Goal: Task Accomplishment & Management: Complete application form

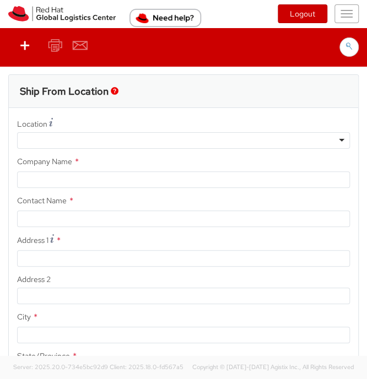
select select "901"
select select
click at [342, 12] on button "Toggle navigation" at bounding box center [346, 13] width 24 height 19
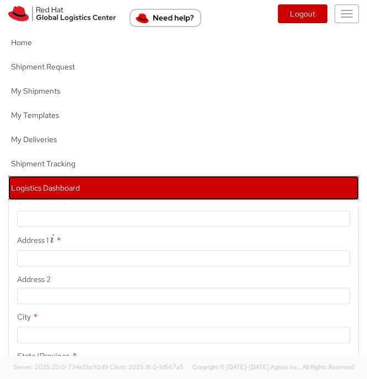
click at [207, 184] on link "Logistics Dashboard" at bounding box center [183, 188] width 350 height 24
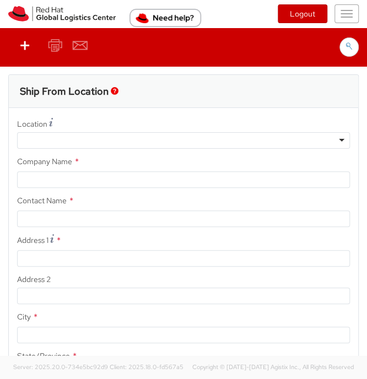
type input "Red Hat, Inc."
type input "[PERSON_NAME]"
type input "[STREET_ADDRESS]"
type input "RALEIGH"
type input "27601"
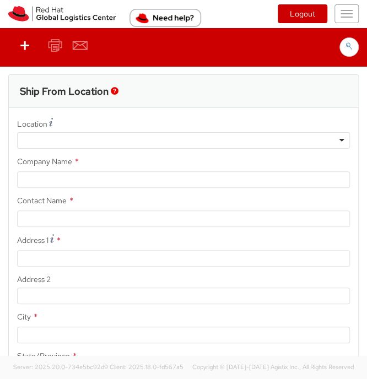
type input "919-754-4950"
type input "[EMAIL_ADDRESS][DOMAIN_NAME]"
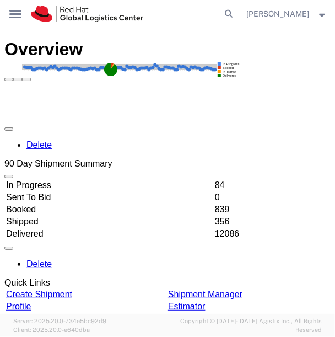
click at [111, 40] on div "Overview" at bounding box center [167, 60] width 326 height 42
click at [8, 15] on div "main_menu Created with Sketch." at bounding box center [15, 14] width 31 height 28
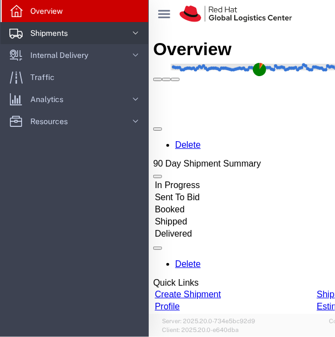
click at [105, 36] on link "Shipments" at bounding box center [75, 33] width 148 height 22
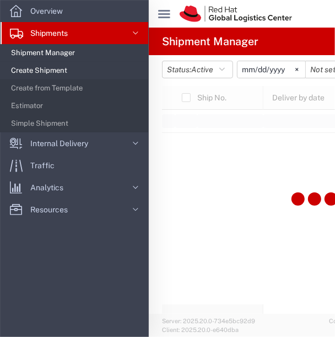
click at [108, 68] on span "Create Shipment" at bounding box center [75, 71] width 129 height 22
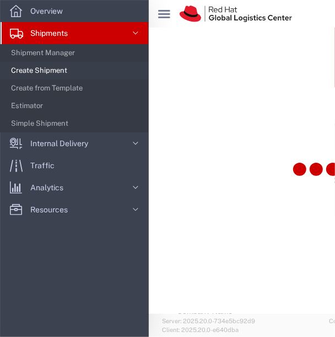
select select
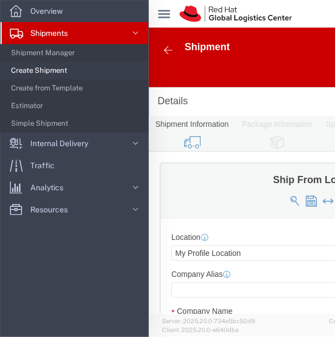
click div "Ship From Location"
click at [29, 58] on span "Shipment Manager" at bounding box center [75, 53] width 129 height 22
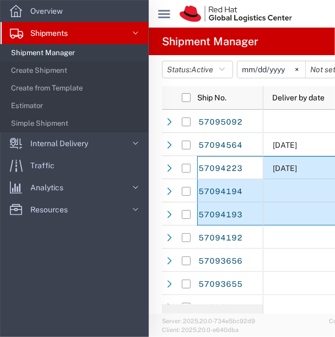
drag, startPoint x: 243, startPoint y: 170, endPoint x: 335, endPoint y: 214, distance: 102.3
click at [334, 214] on html "main_menu Created with Sketch. Collapse Menu Overview Shipments Shipment Manage…" at bounding box center [167, 168] width 335 height 337
click at [165, 91] on div at bounding box center [168, 97] width 13 height 23
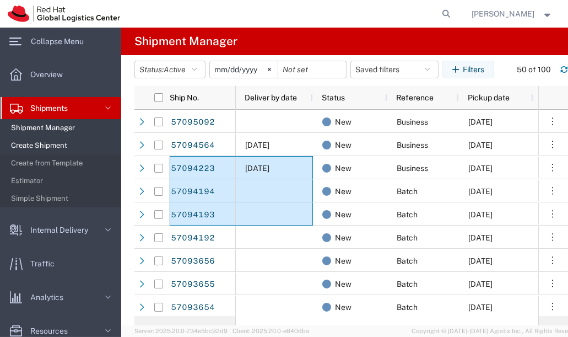
click at [33, 147] on span "Create Shipment" at bounding box center [62, 145] width 102 height 22
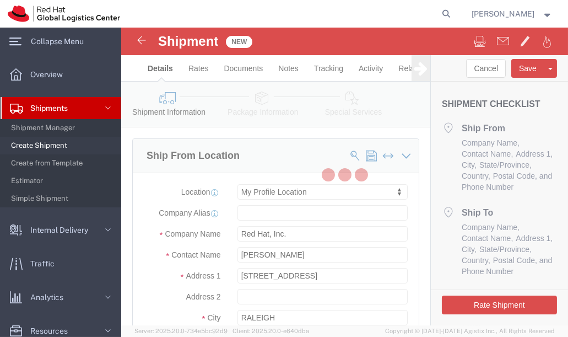
select select
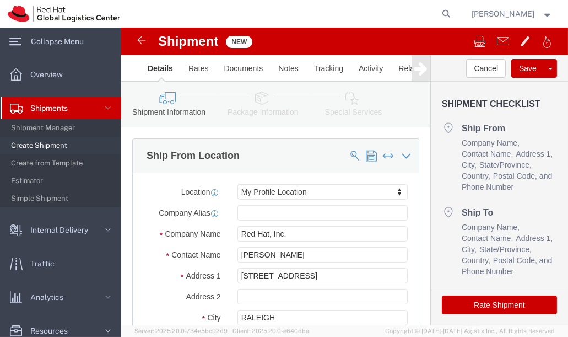
click div "Ship From Location"
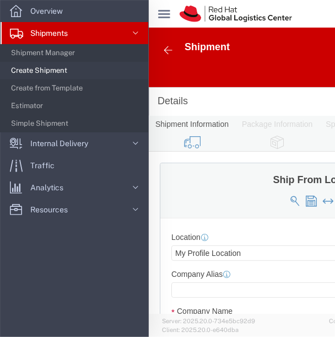
scroll to position [77, 0]
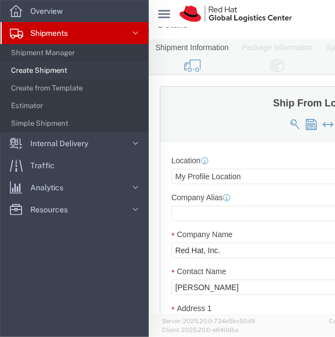
click at [161, 11] on icon at bounding box center [164, 14] width 12 height 8
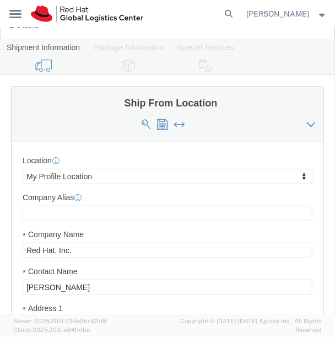
click div "Location My Profile Location My Profile Location [GEOGRAPHIC_DATA] - [GEOGRAPHI…"
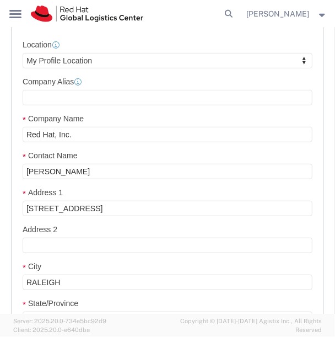
scroll to position [193, 0]
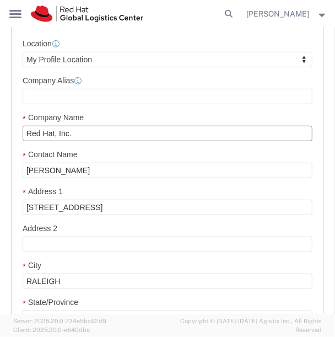
click input "Red Hat, Inc."
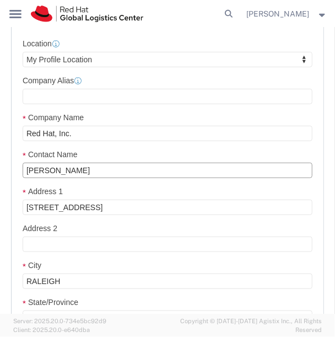
click input "[PERSON_NAME]"
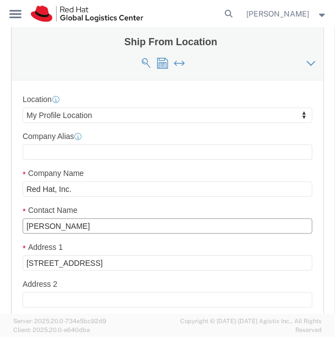
scroll to position [131, 0]
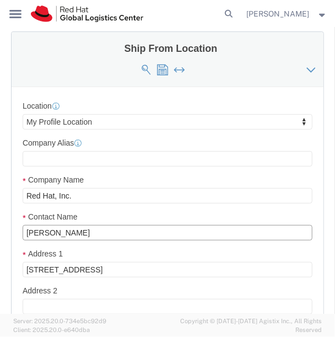
type input "[PERSON_NAME]"
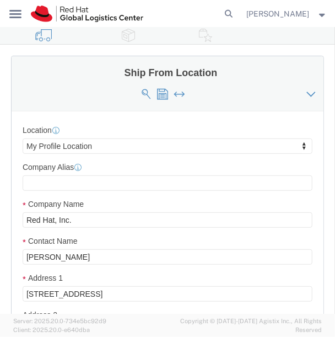
scroll to position [106, 0]
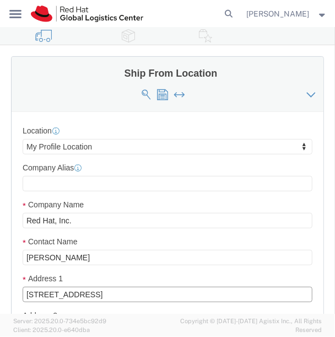
click input "[STREET_ADDRESS]"
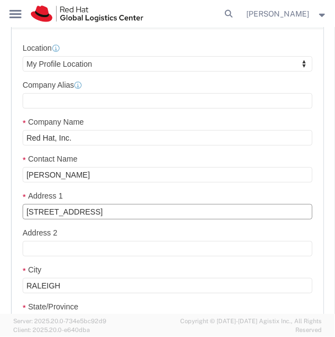
scroll to position [188, 0]
type input "[STREET_ADDRESS]"
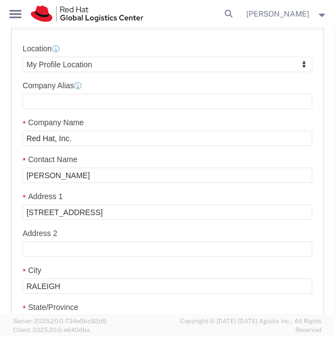
select select
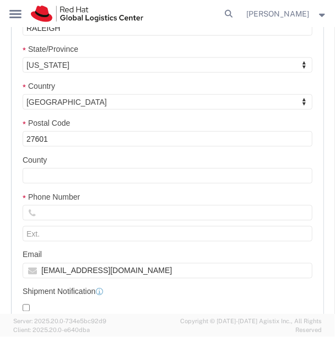
scroll to position [447, 0]
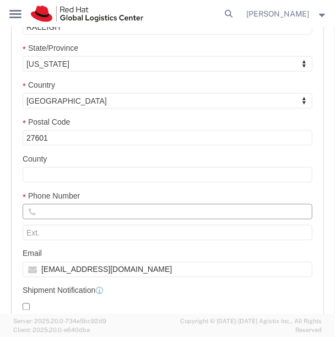
click input "text"
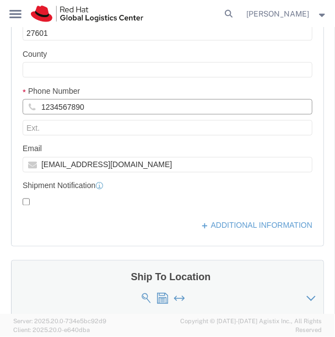
scroll to position [553, 0]
type input "1234567890"
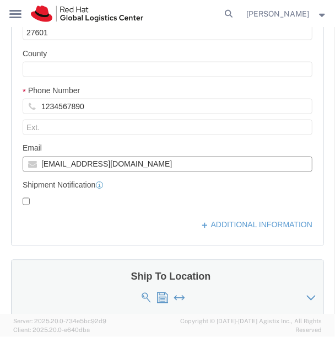
click input "[EMAIL_ADDRESS][DOMAIN_NAME]"
type input "[EMAIL_ADDRESS][DOMAIN_NAME]"
click input "checkbox"
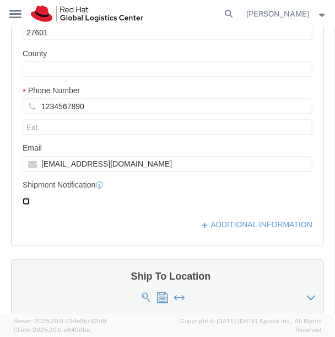
click input "checkbox"
checkbox input "true"
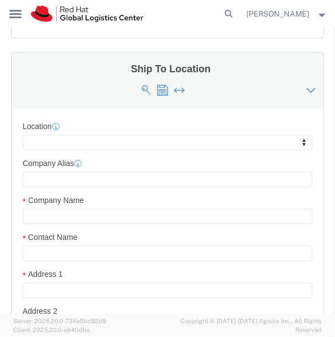
scroll to position [769, 0]
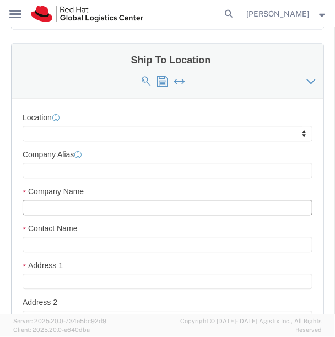
click input "text"
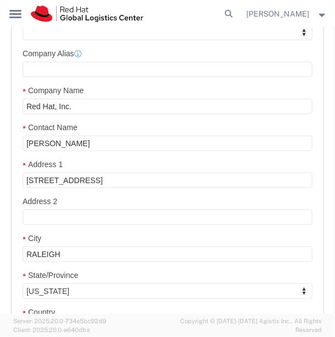
scroll to position [217, 0]
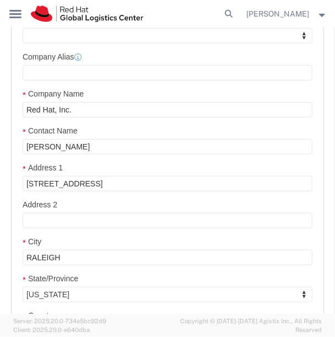
click div "Location My Profile Location [GEOGRAPHIC_DATA] - [GEOGRAPHIC_DATA] - [GEOGRAPHI…"
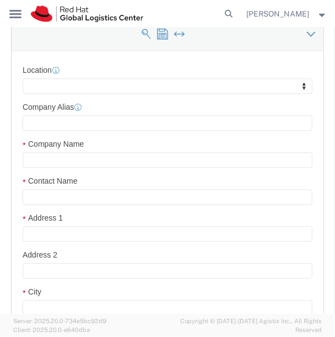
scroll to position [822, 0]
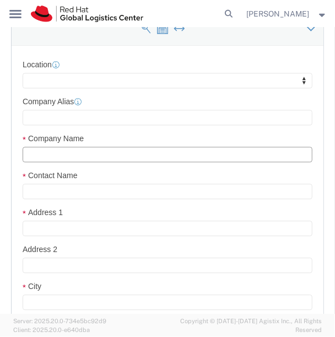
click input "text"
type input "NA Summit Connects Fulfillment"
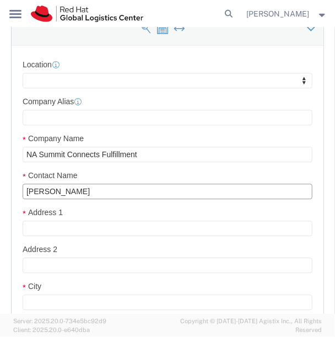
type input "[PERSON_NAME]"
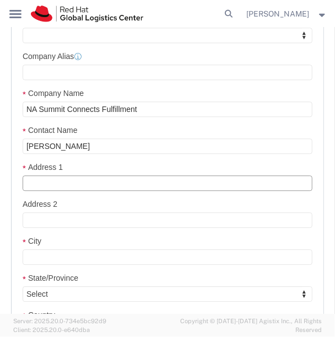
scroll to position [873, 0]
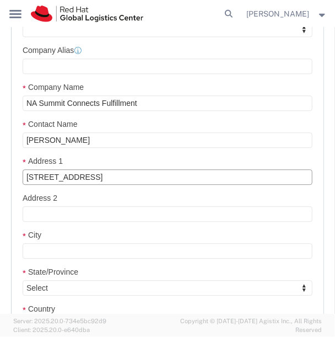
type input "[STREET_ADDRESS]"
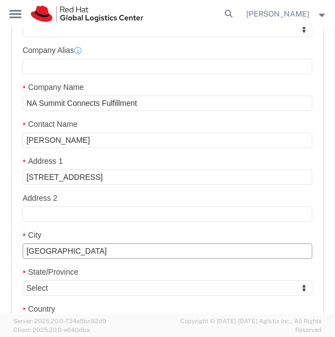
type input "[GEOGRAPHIC_DATA]"
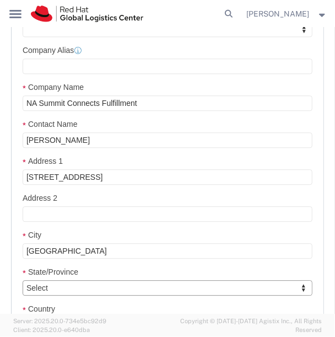
type input "U"
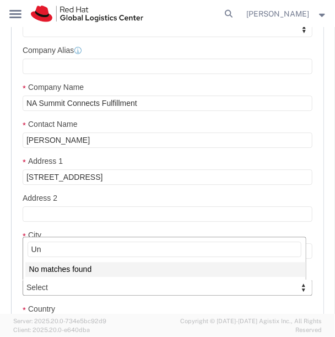
type input "U"
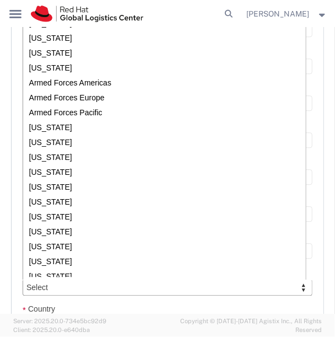
scroll to position [829, 0]
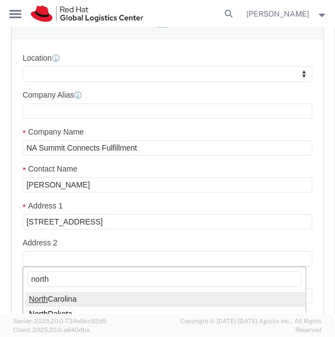
type input "north"
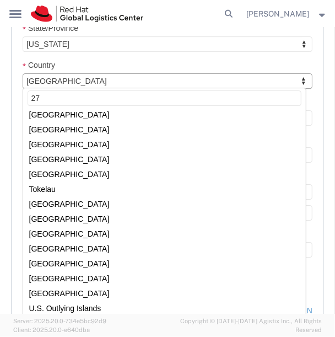
scroll to position [0, 0]
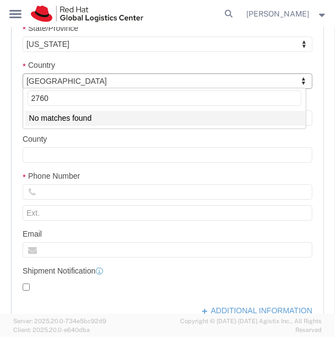
type input "27601"
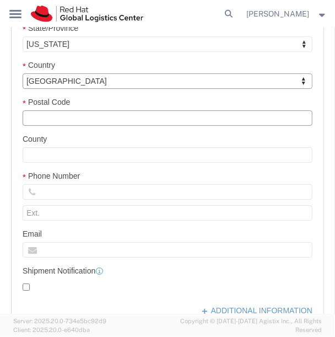
click input "Postal Code"
type input "27601"
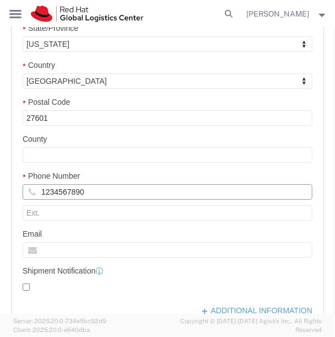
type input "1234567890"
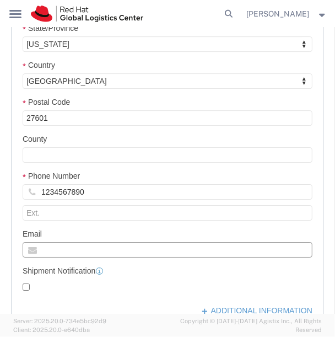
click input "text"
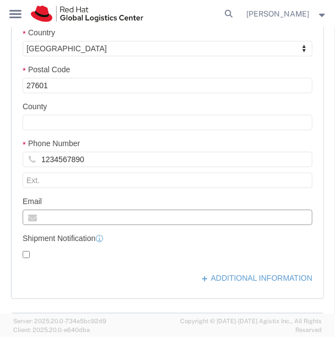
scroll to position [1150, 0]
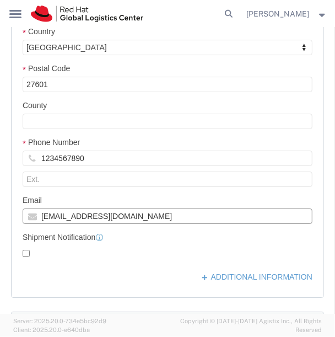
type input "[EMAIL_ADDRESS][DOMAIN_NAME]"
click input "checkbox"
checkbox input "true"
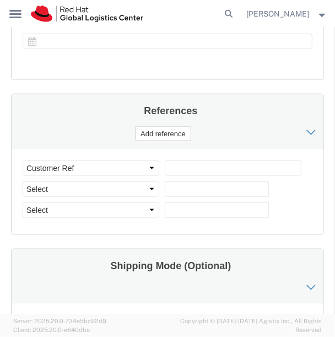
scroll to position [1717, 0]
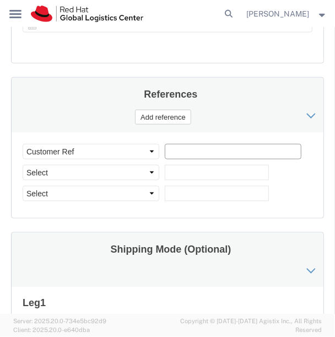
click input "text"
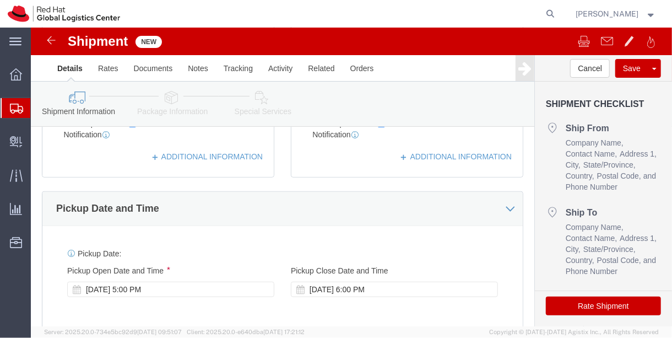
scroll to position [498, 0]
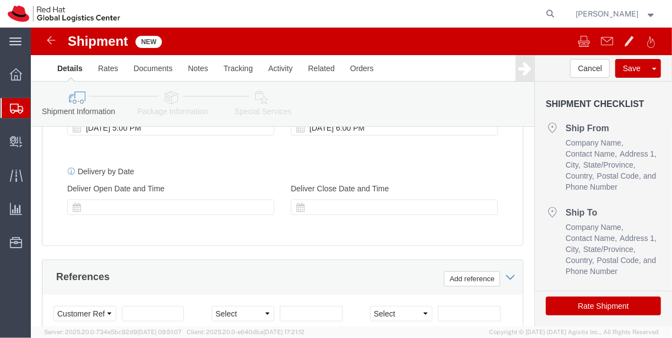
click icon
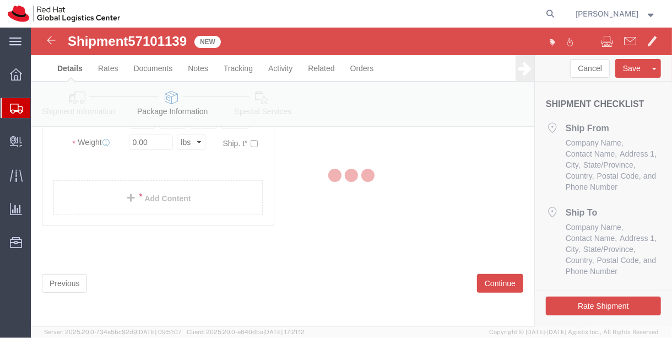
scroll to position [95, 0]
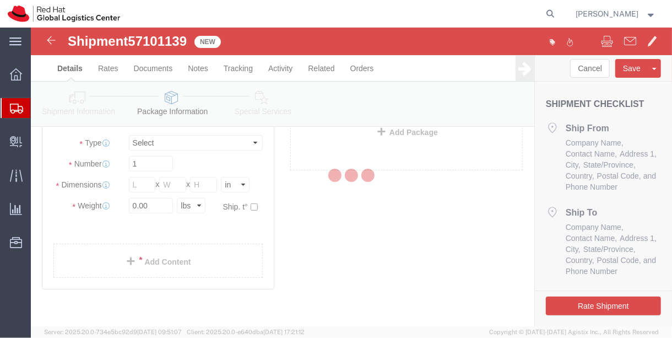
select select
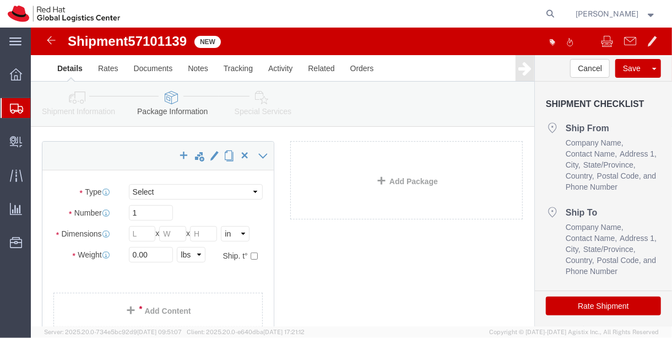
scroll to position [47, 0]
click input "text"
type input "18"
type input "16"
type input "12"
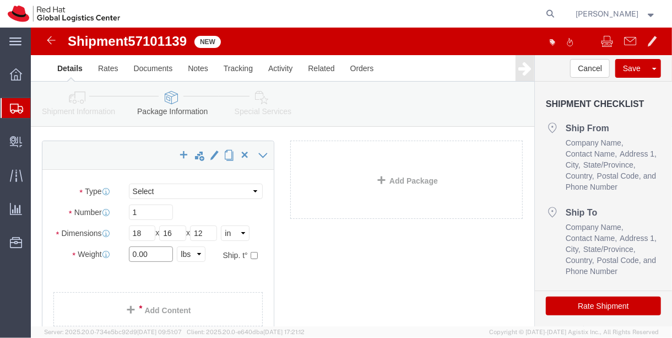
click input "0.00"
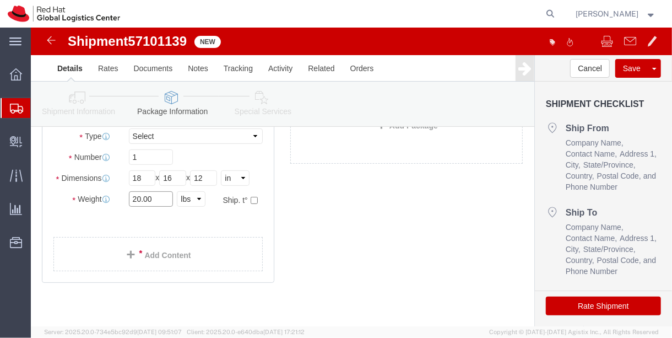
type input "20.00"
click select "Select Case(s) Crate(s) Envelope Large Box Medium Box PAK Skid(s) Small Box Sma…"
click div "Previous Continue"
click select "Select Case(s) Crate(s) Envelope Large Box Medium Box PAK Skid(s) Small Box Sma…"
select select "YRPK"
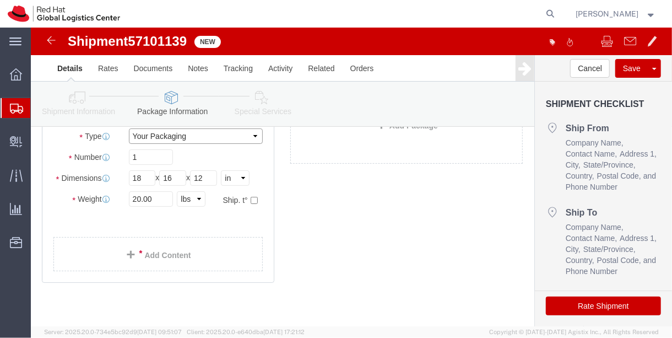
click select "Select Case(s) Crate(s) Envelope Large Box Medium Box PAK Skid(s) Small Box Sma…"
click link "Add Content"
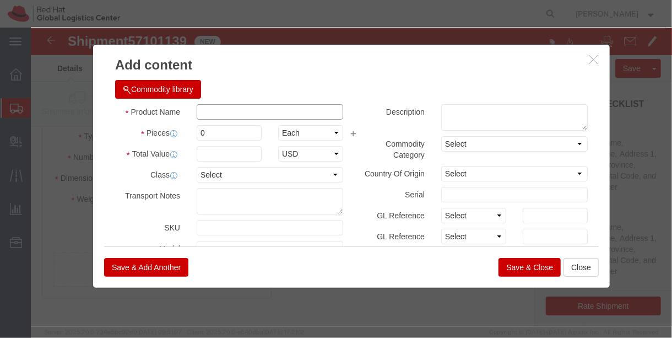
click input "text"
type input "SWAG"
click input "0"
type input "1"
click div "Save & Add Another Save & Close Close"
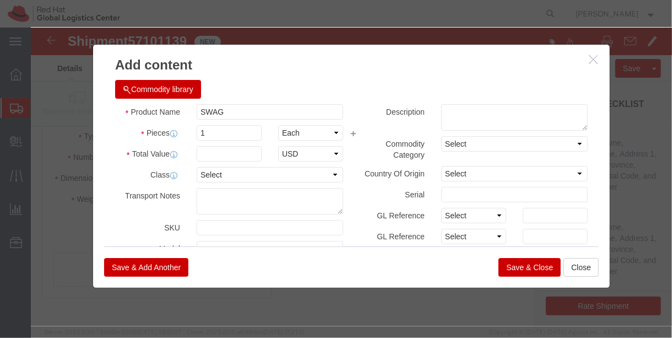
click div "Product Name SWAG Pieces 1 Select Bag Barrels 100Board Feet Bottle Box Blister …"
click input "text"
type input "3"
type input "200"
click div "Save & Add Another Save & Close Close"
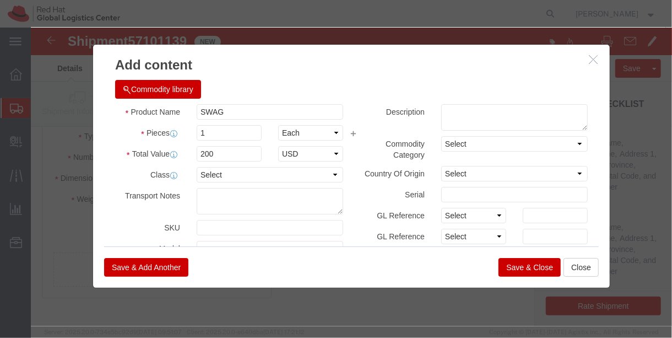
click button "Save & Close"
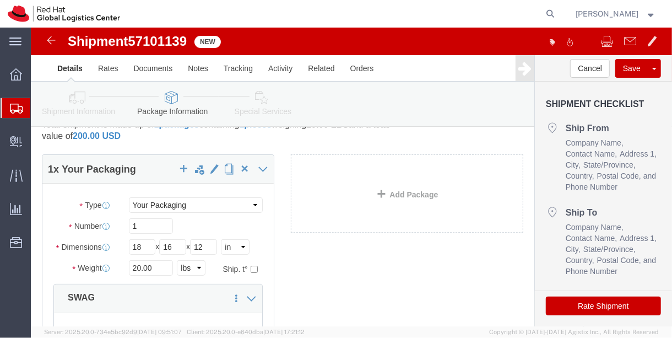
scroll to position [33, 0]
click span "button"
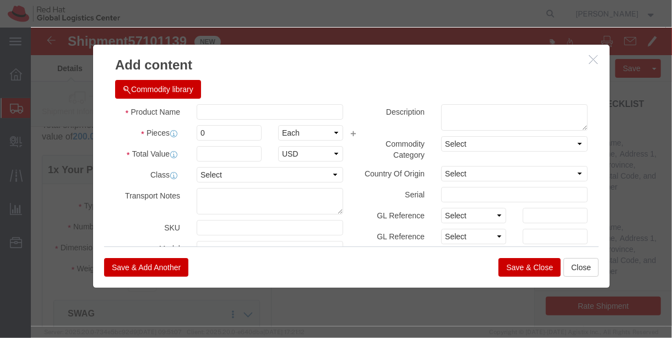
scroll to position [8, 0]
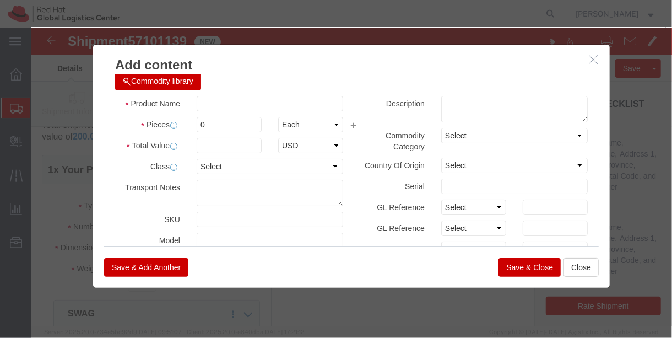
click h3 "Add content"
click icon "button"
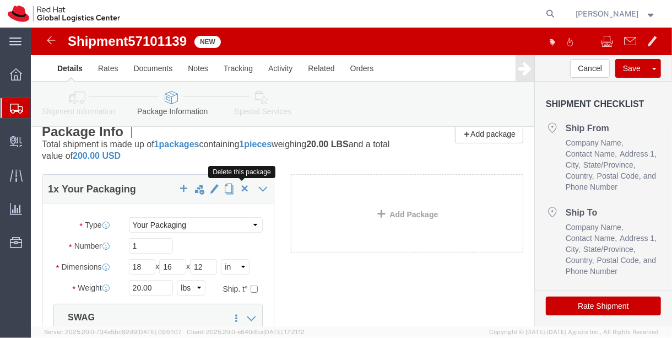
scroll to position [11, 0]
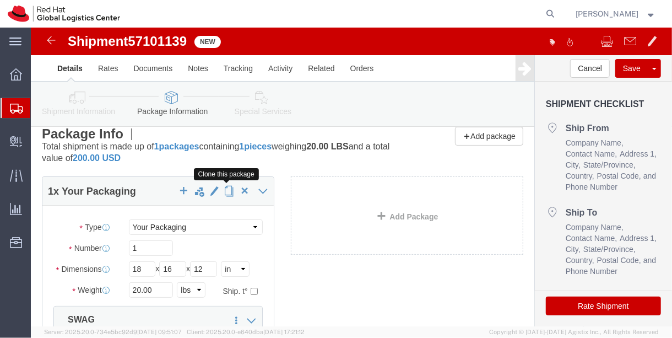
click button "button"
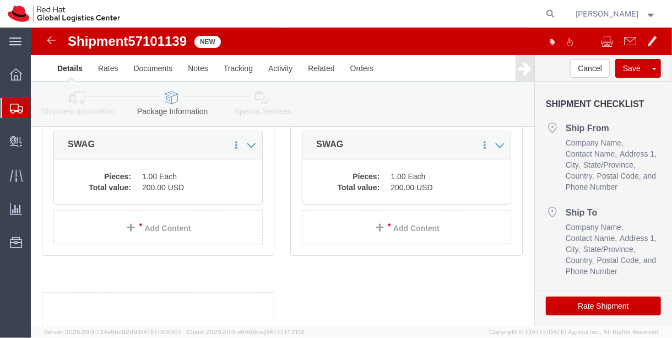
scroll to position [185, 0]
click icon
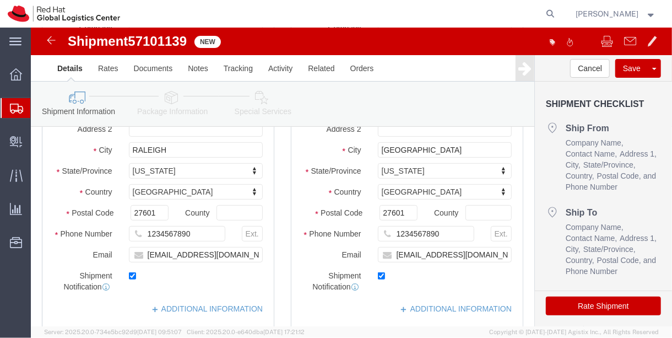
click div "Shipment Information Package Information Special Services"
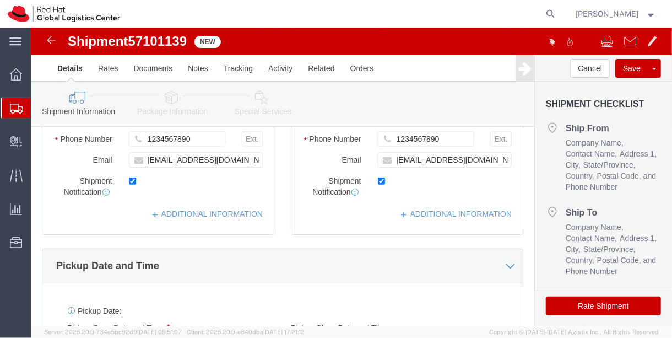
scroll to position [280, 0]
click input "[EMAIL_ADDRESS][DOMAIN_NAME]"
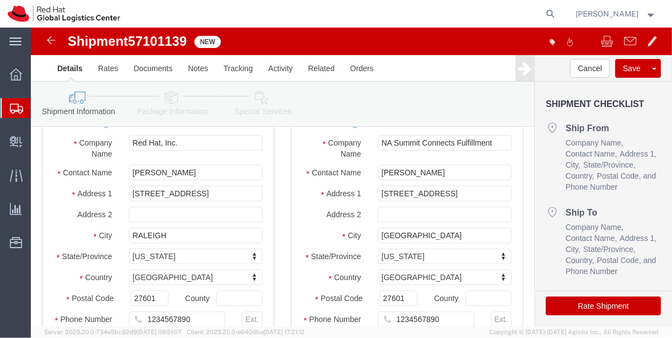
scroll to position [91, 0]
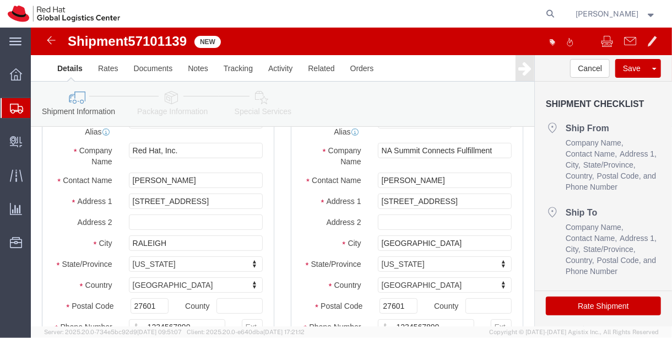
type input "[EMAIL_ADDRESS][DOMAIN_NAME]"
click icon
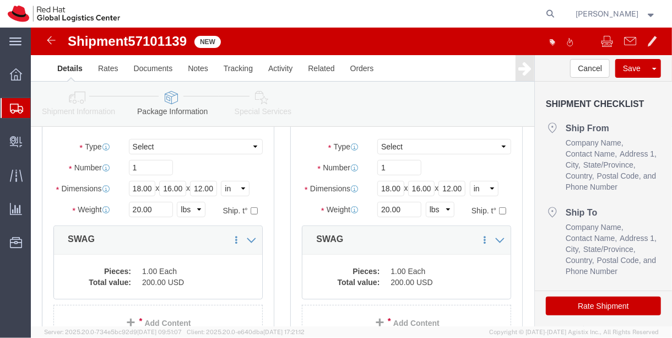
click icon
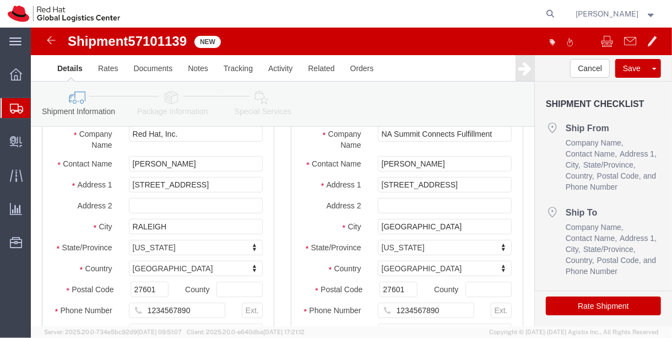
scroll to position [113, 0]
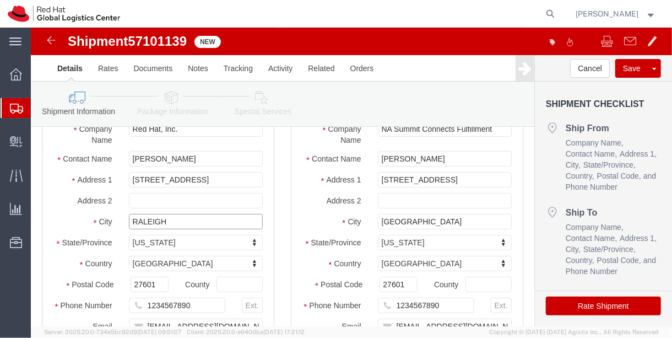
click input "RALEIGH"
type input "[GEOGRAPHIC_DATA]"
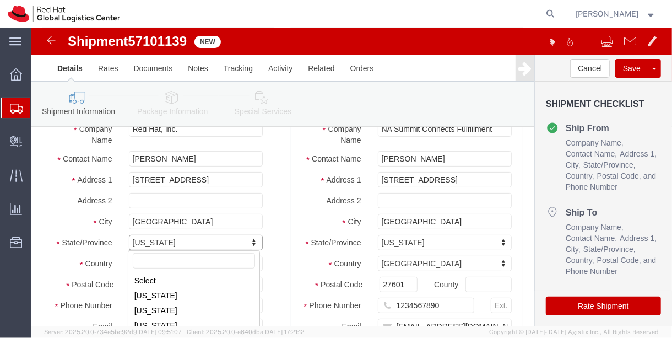
scroll to position [284, 0]
type input "n"
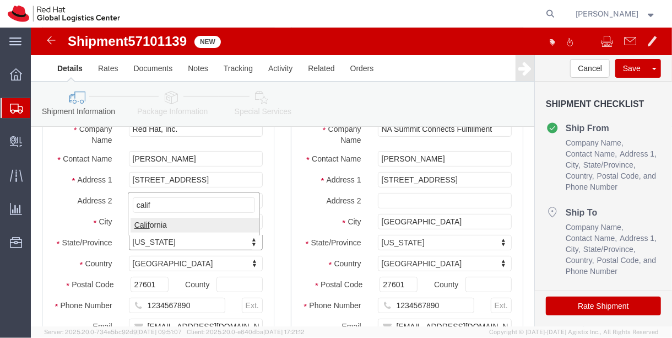
type input "calif"
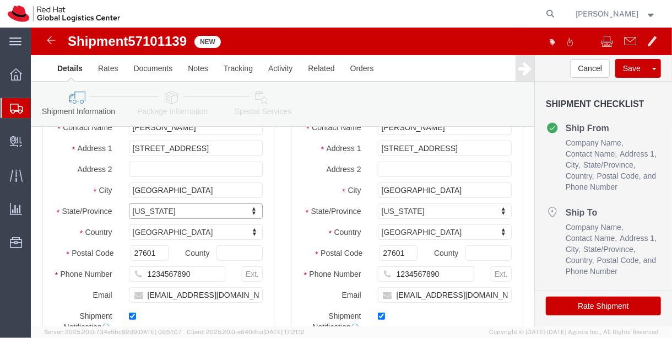
scroll to position [213, 0]
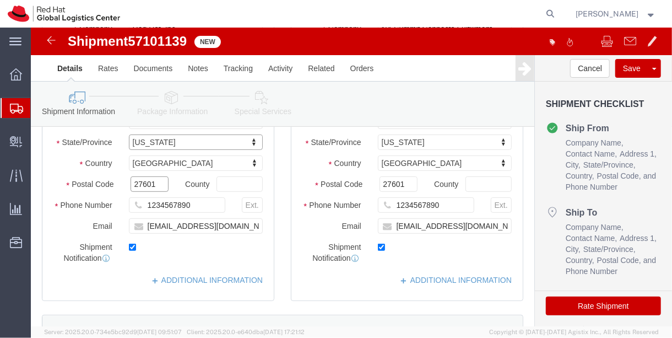
click div "Postal Code 27601"
click input "27601"
paste input "92648"
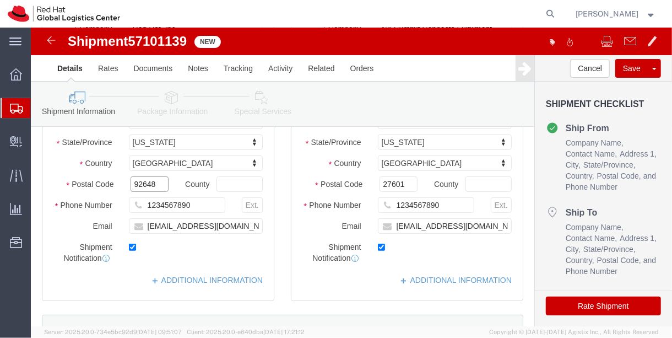
type input "92648"
click button "Save"
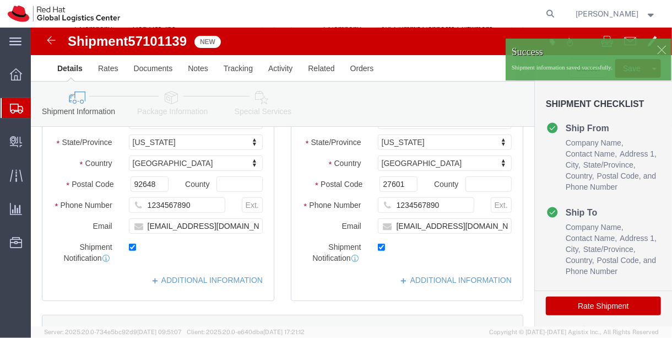
click button "Rate Shipment"
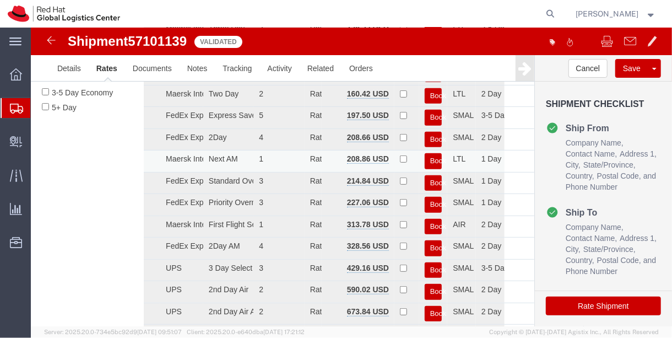
scroll to position [0, 0]
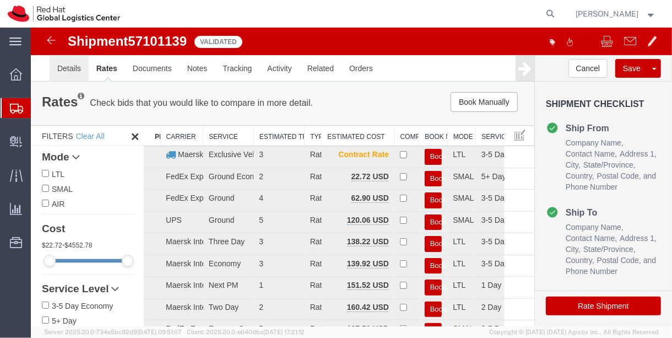
click at [69, 66] on link "Details" at bounding box center [68, 68] width 39 height 26
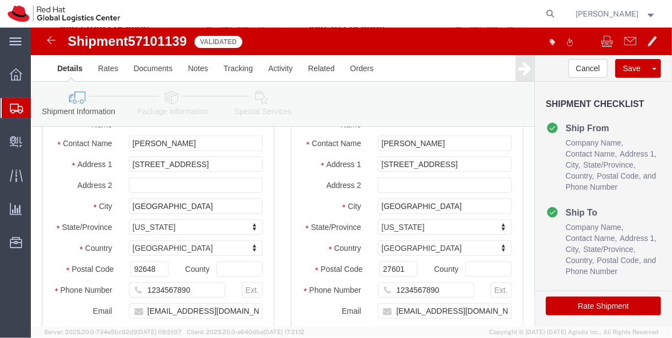
scroll to position [126, 0]
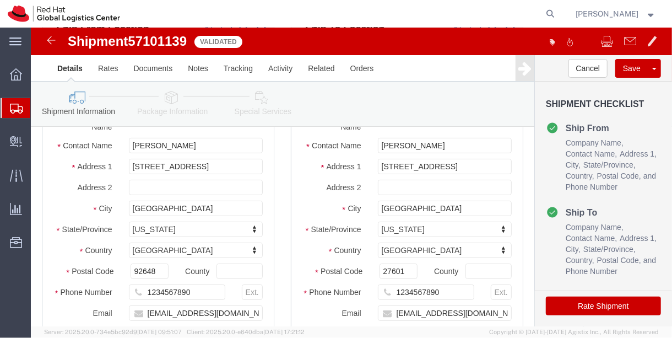
click div "Location Select Select My Profile Location [GEOGRAPHIC_DATA] - [GEOGRAPHIC_DATA…"
click input "[PERSON_NAME]"
paste input "Hyatt Regency [GEOGRAPHIC_DATA]"
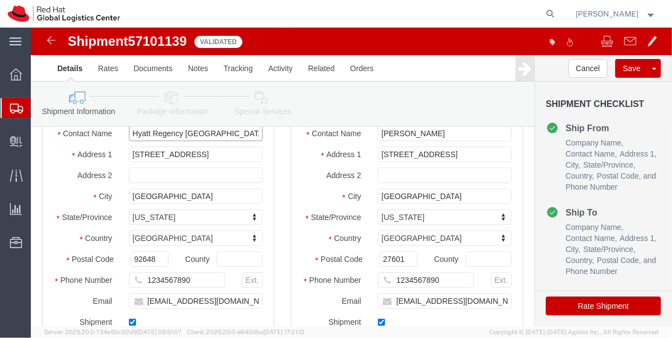
scroll to position [139, 0]
type input "Hyatt Regency [GEOGRAPHIC_DATA]"
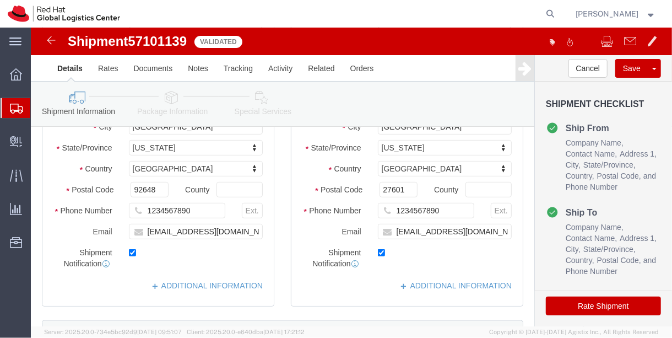
scroll to position [210, 0]
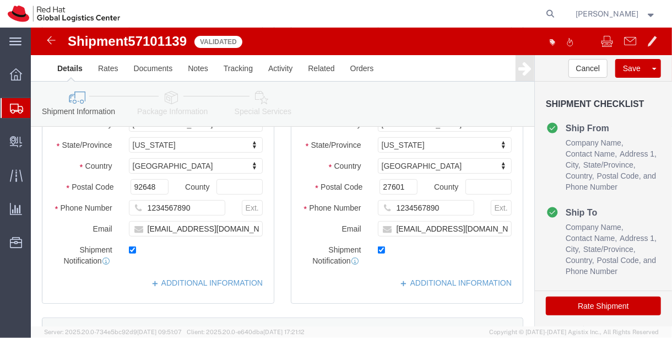
click icon
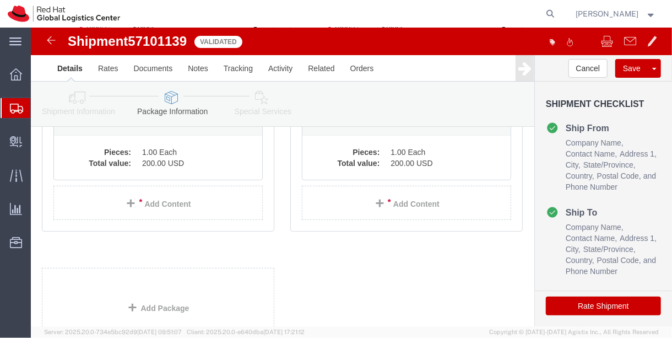
scroll to position [152, 0]
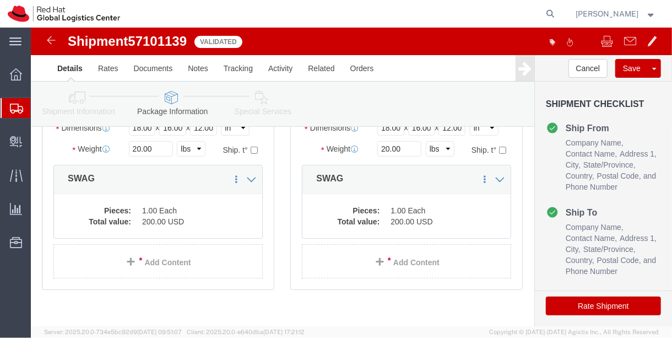
click link "Special Services"
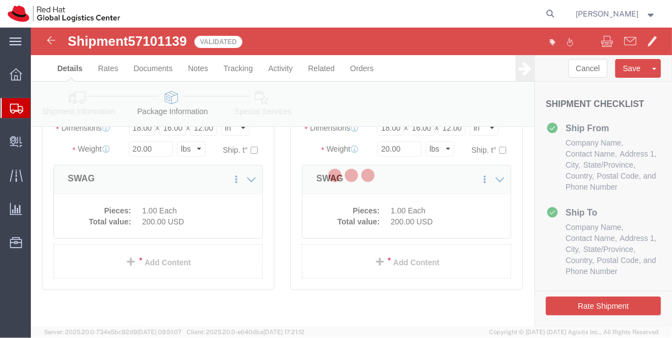
select select
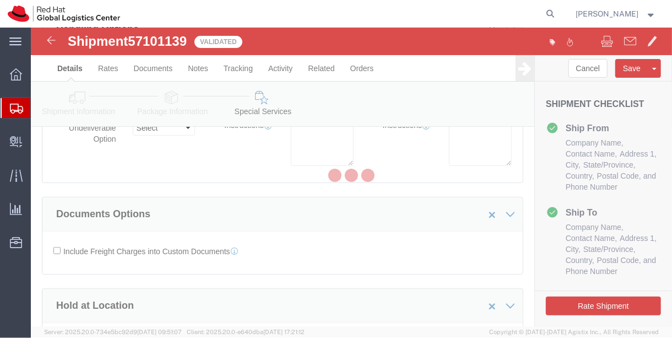
select select "COSTCENTER"
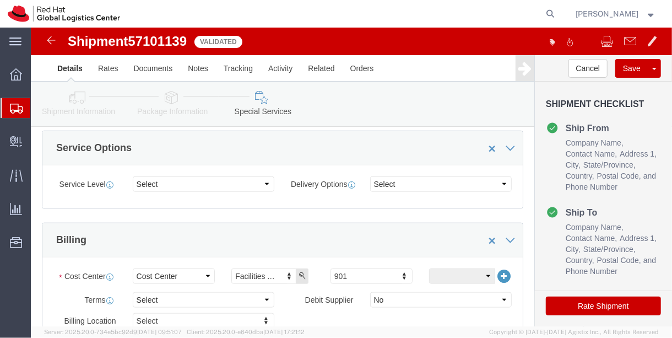
scroll to position [529, 0]
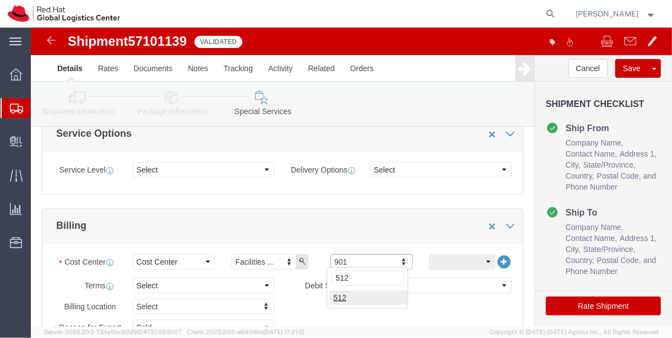
type input "512"
drag, startPoint x: 554, startPoint y: 283, endPoint x: 525, endPoint y: 236, distance: 54.9
click button "Rate Shipment"
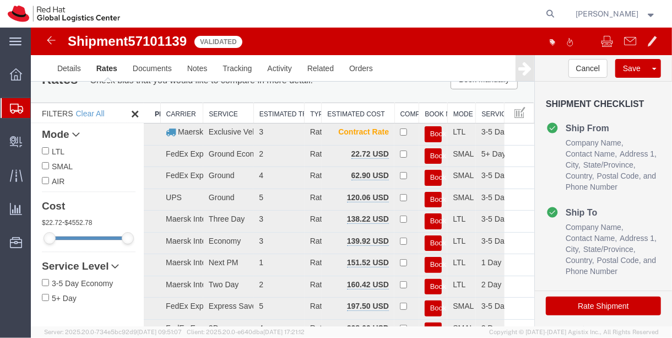
scroll to position [0, 0]
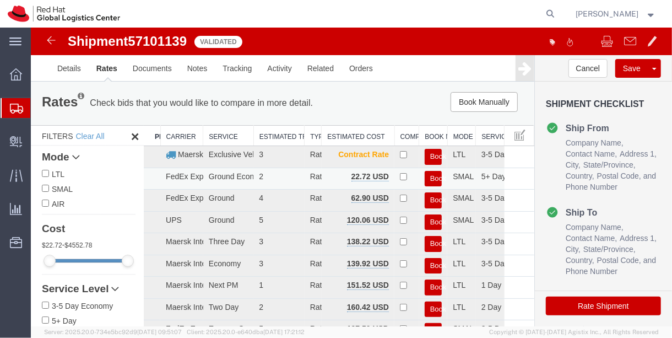
click at [334, 178] on button "Book" at bounding box center [433, 178] width 18 height 16
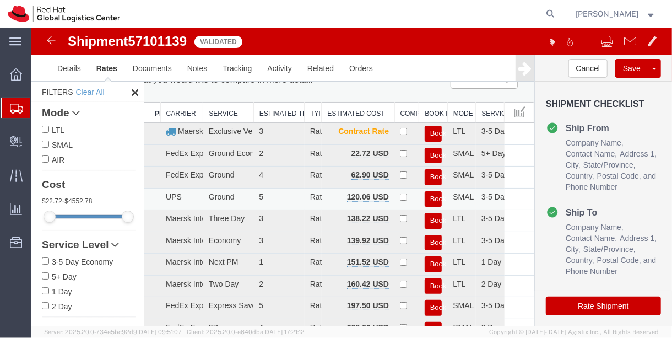
scroll to position [45, 0]
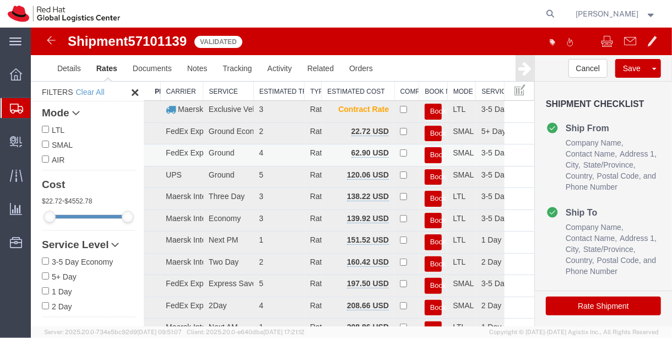
click at [334, 150] on button "Book" at bounding box center [433, 155] width 18 height 16
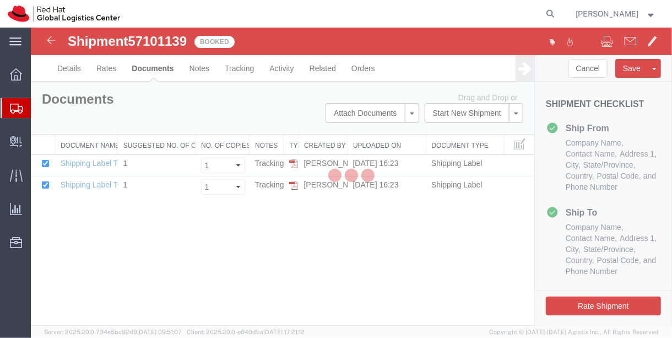
scroll to position [0, 0]
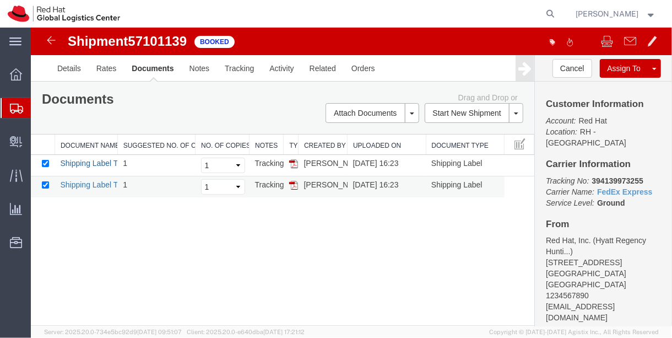
drag, startPoint x: 106, startPoint y: 163, endPoint x: 101, endPoint y: 182, distance: 20.3
click at [106, 163] on link "Shipping Label Thermal" at bounding box center [101, 162] width 82 height 9
click at [98, 185] on link "Shipping Label Thermal" at bounding box center [101, 184] width 82 height 9
click at [334, 176] on b "394139973255" at bounding box center [616, 180] width 51 height 9
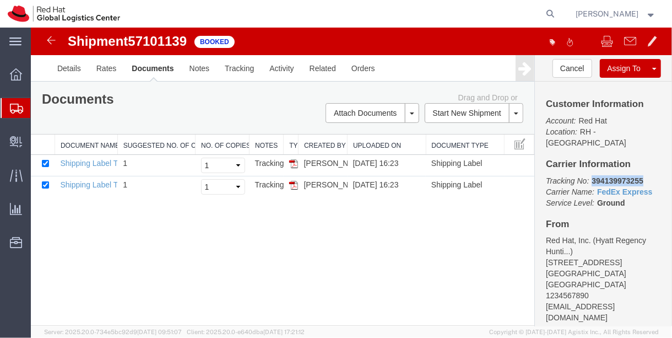
copy b "394139973255"
